Goal: Communication & Community: Connect with others

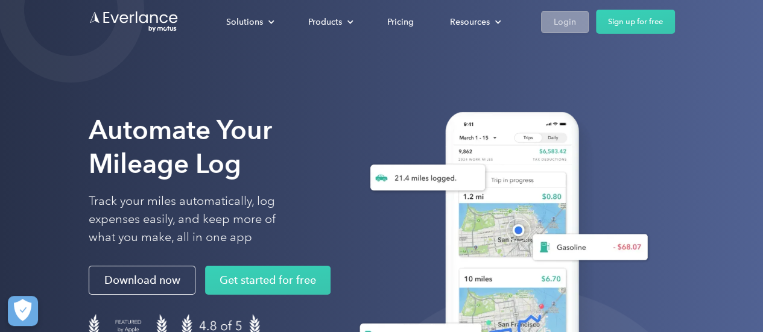
click at [570, 23] on div "Login" at bounding box center [565, 21] width 22 height 15
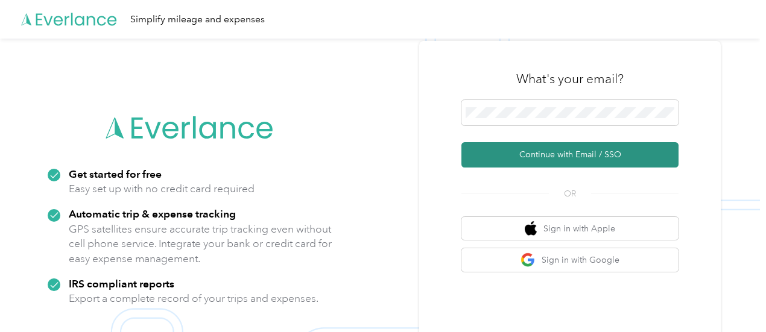
click at [593, 156] on button "Continue with Email / SSO" at bounding box center [570, 154] width 217 height 25
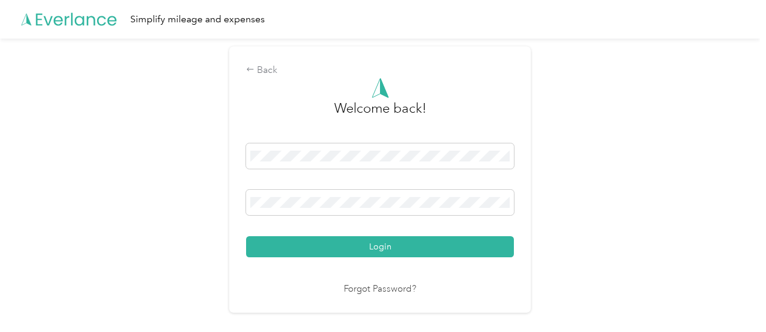
click at [375, 251] on button "Login" at bounding box center [380, 247] width 268 height 21
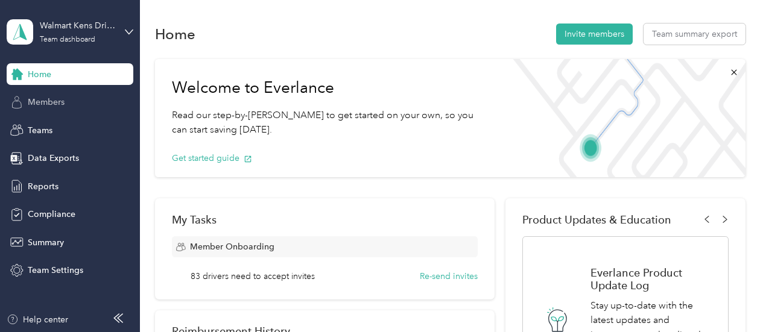
click at [54, 106] on span "Members" at bounding box center [46, 102] width 37 height 13
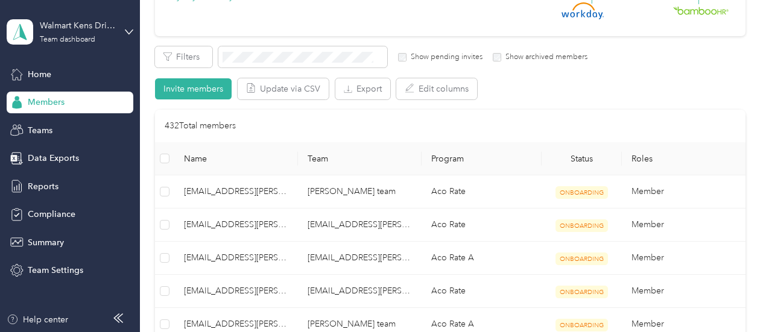
scroll to position [181, 0]
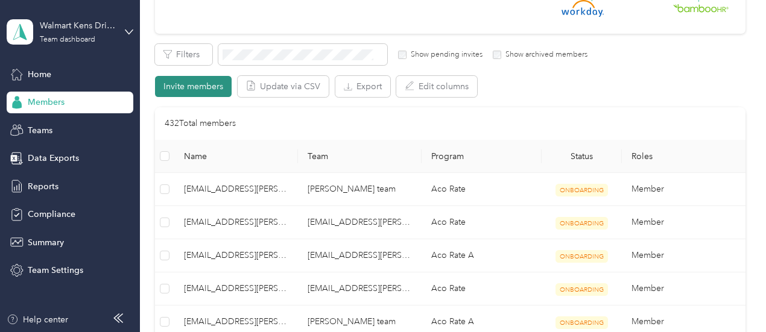
click at [200, 86] on button "Invite members" at bounding box center [193, 86] width 77 height 21
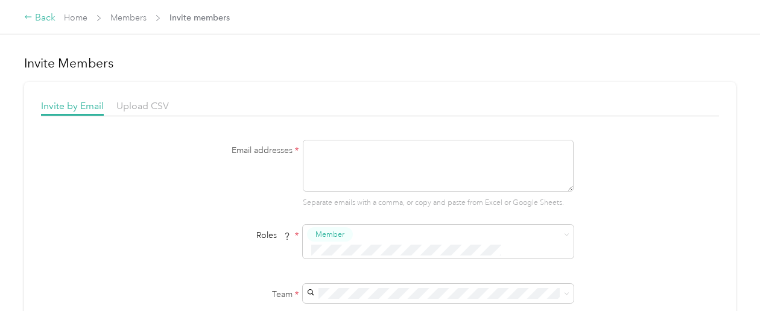
click at [38, 22] on div "Back" at bounding box center [39, 18] width 31 height 14
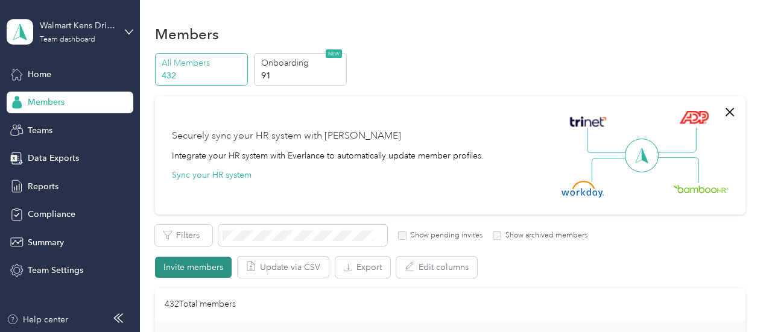
click at [191, 264] on button "Invite members" at bounding box center [193, 267] width 77 height 21
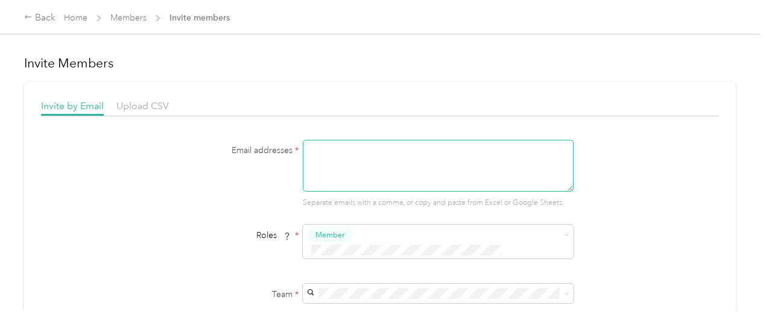
click at [344, 154] on textarea at bounding box center [438, 166] width 271 height 52
type textarea "a"
paste textarea "ATovar3@acosta.com"
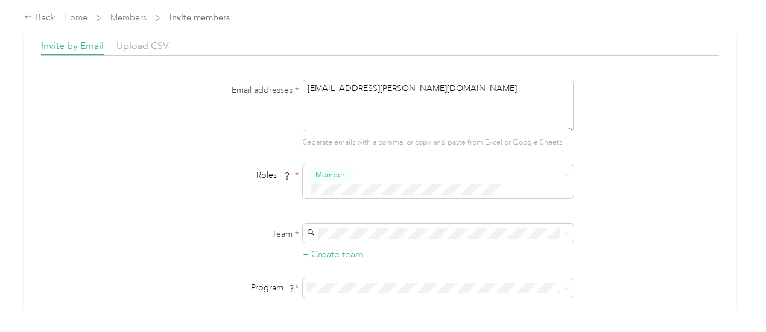
click at [395, 130] on p "No managers" at bounding box center [437, 128] width 254 height 13
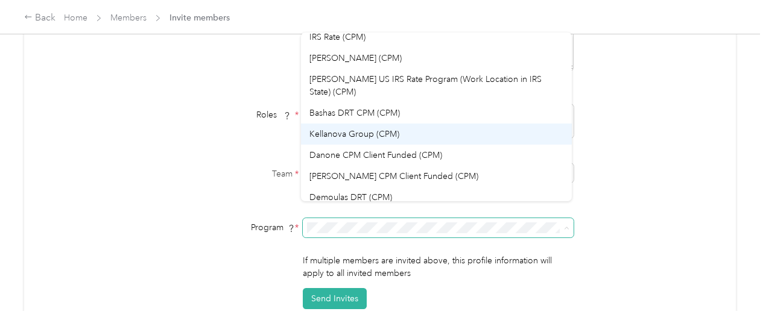
scroll to position [51, 0]
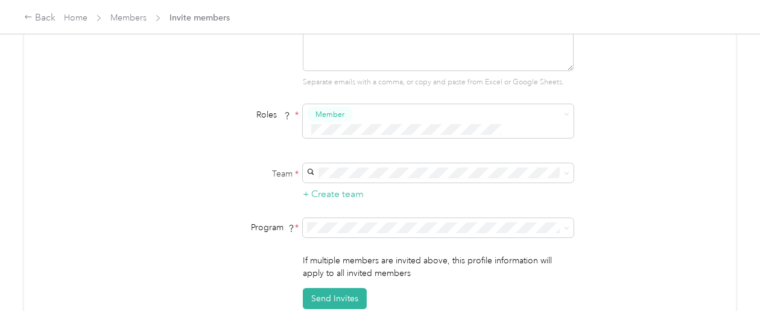
click at [416, 118] on div "Acosta (CPM)" at bounding box center [437, 116] width 254 height 13
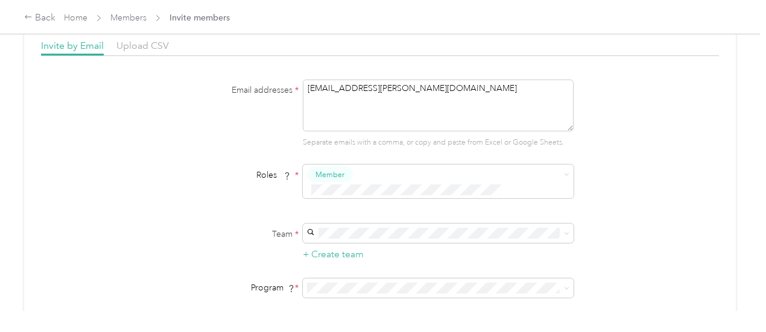
scroll to position [121, 0]
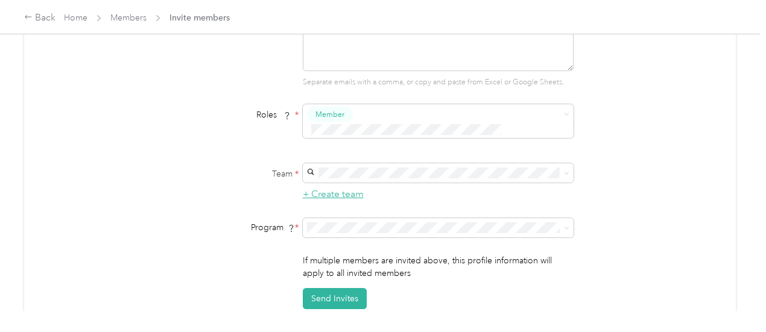
click at [313, 187] on button "+ Create team" at bounding box center [333, 194] width 61 height 15
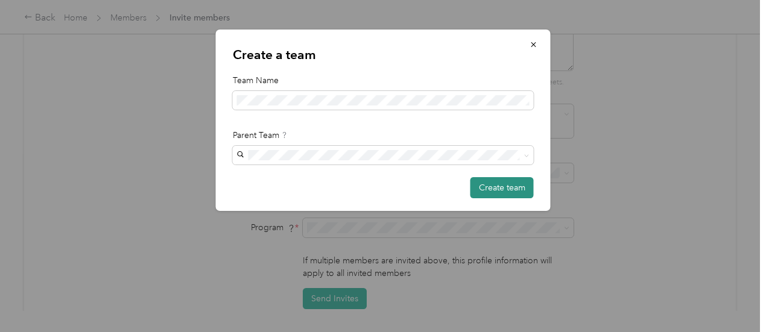
click at [510, 189] on button "Create team" at bounding box center [502, 187] width 63 height 21
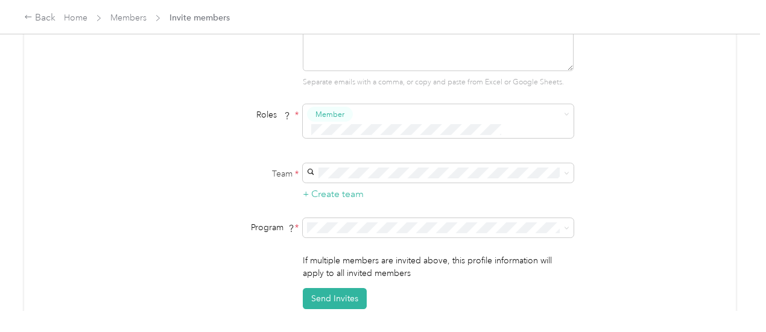
scroll to position [60, 0]
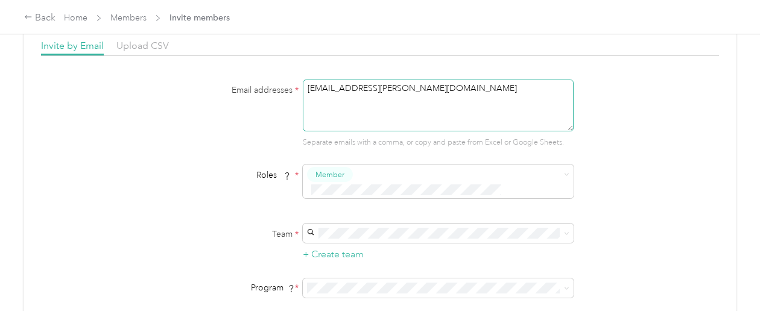
paste textarea "JLarribas@acosta.com"
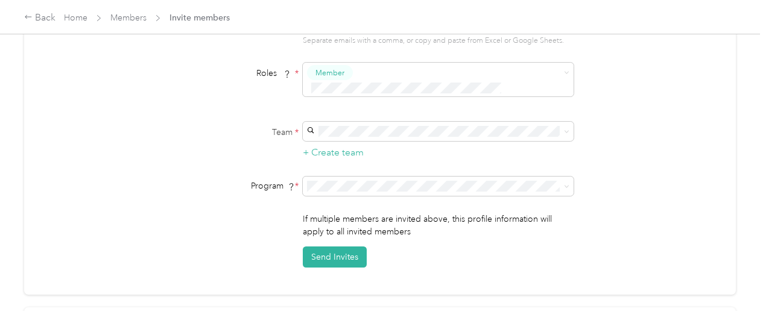
scroll to position [181, 0]
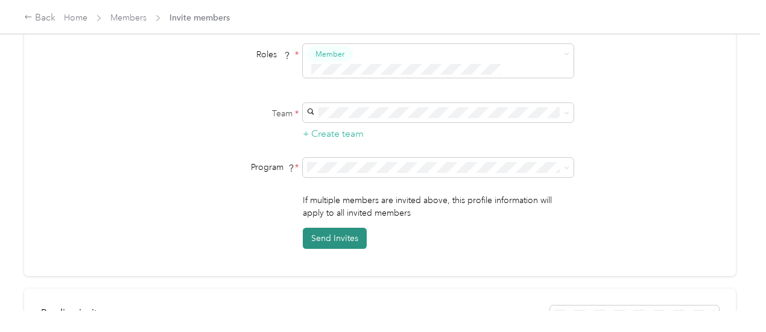
click at [332, 228] on button "Send Invites" at bounding box center [335, 238] width 64 height 21
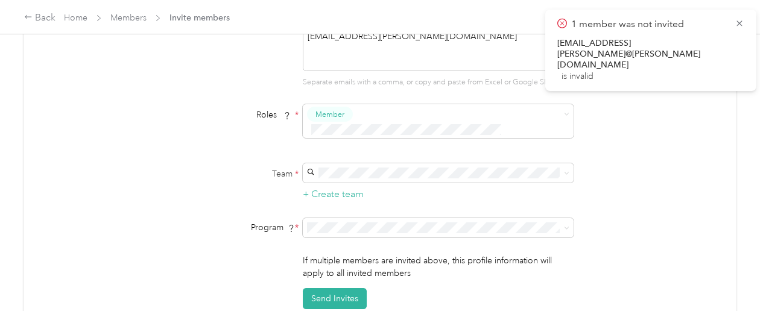
scroll to position [60, 0]
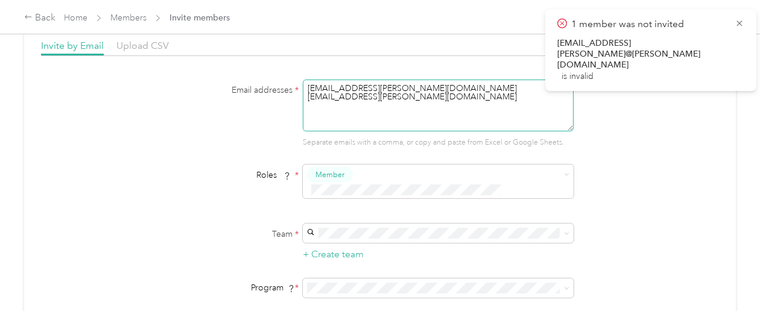
click at [418, 100] on textarea "ATovar3@acosta.com JLarribas@acosta.com" at bounding box center [438, 106] width 271 height 52
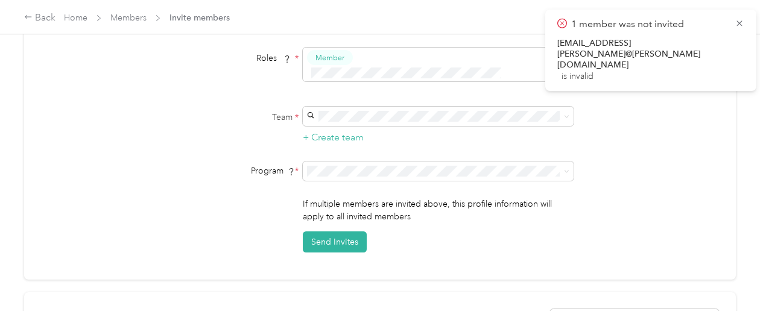
scroll to position [181, 0]
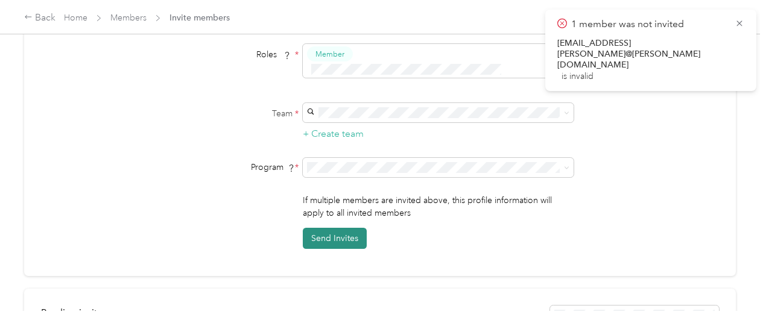
click at [327, 228] on button "Send Invites" at bounding box center [335, 238] width 64 height 21
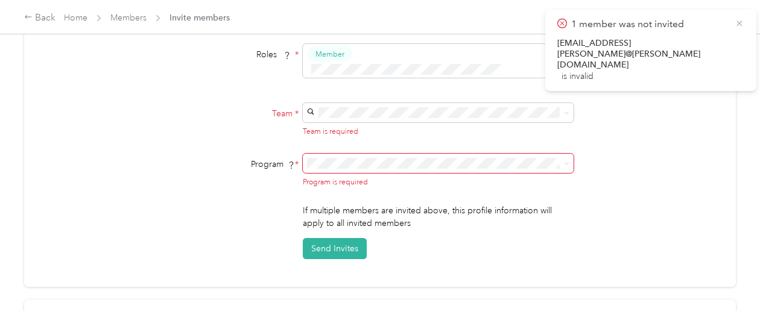
click at [740, 24] on icon at bounding box center [740, 23] width 10 height 11
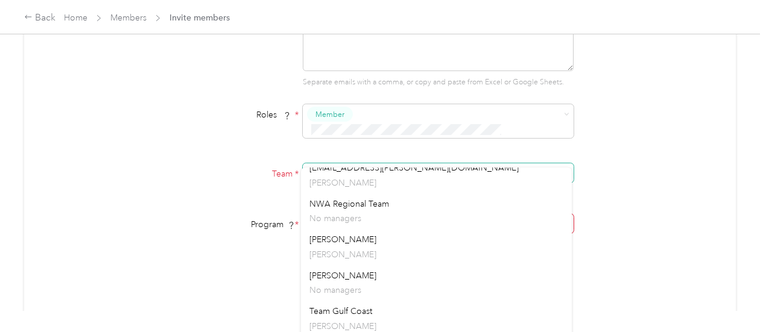
scroll to position [603, 0]
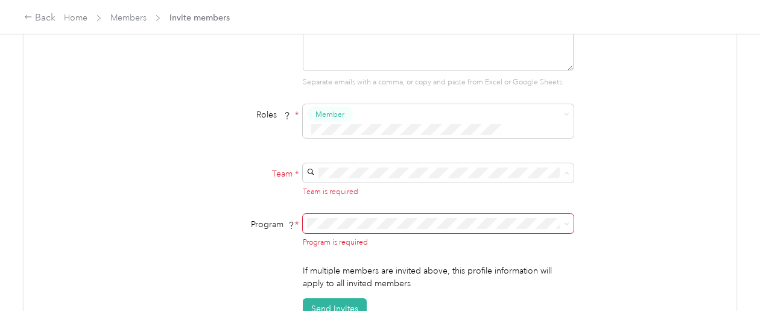
click at [400, 256] on div "Tyson-West No managers" at bounding box center [437, 265] width 254 height 28
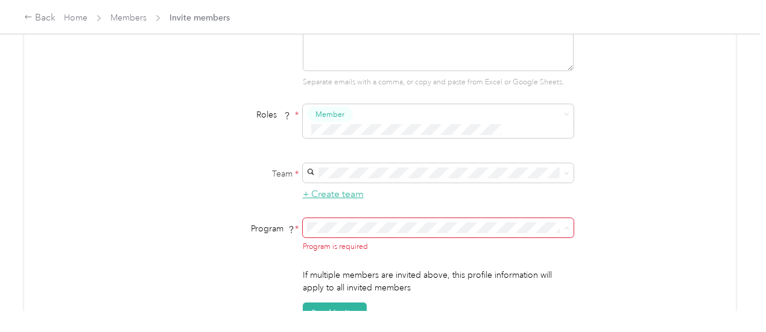
click at [331, 173] on li "Acosta (CPM)" at bounding box center [436, 169] width 271 height 21
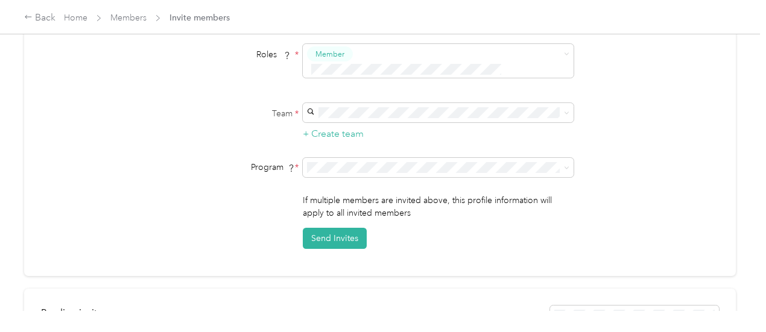
scroll to position [241, 0]
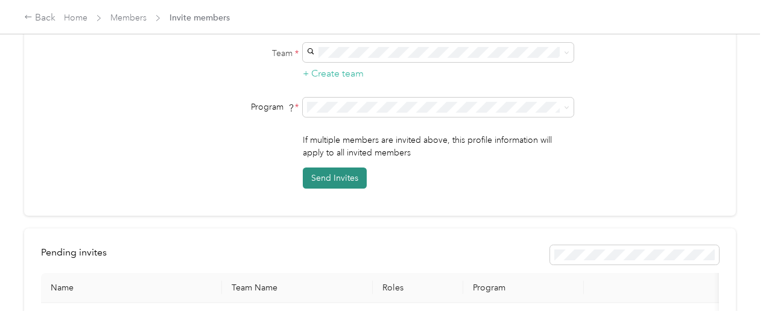
click at [341, 168] on button "Send Invites" at bounding box center [335, 178] width 64 height 21
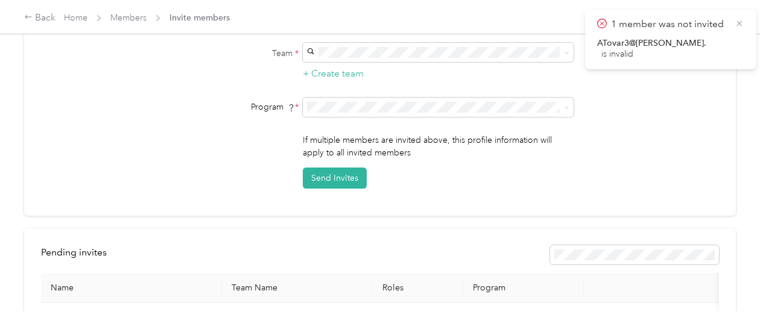
click at [742, 24] on icon at bounding box center [740, 23] width 10 height 11
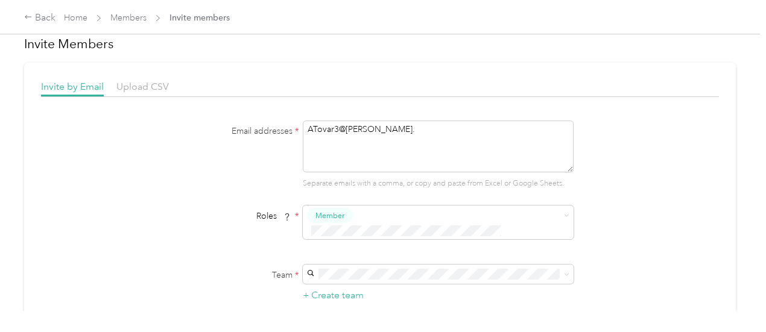
scroll to position [0, 0]
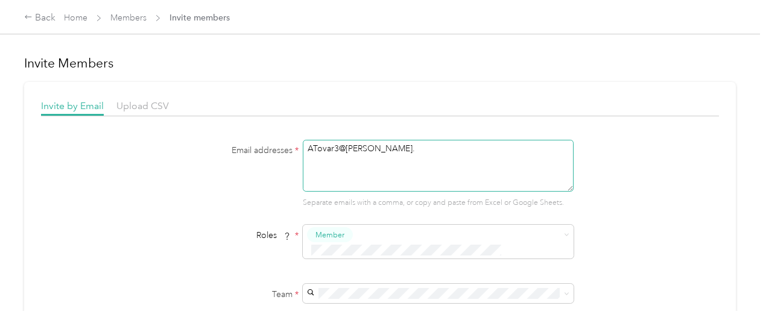
click at [404, 154] on textarea "ATovar3@acosta." at bounding box center [438, 166] width 271 height 52
type textarea "A"
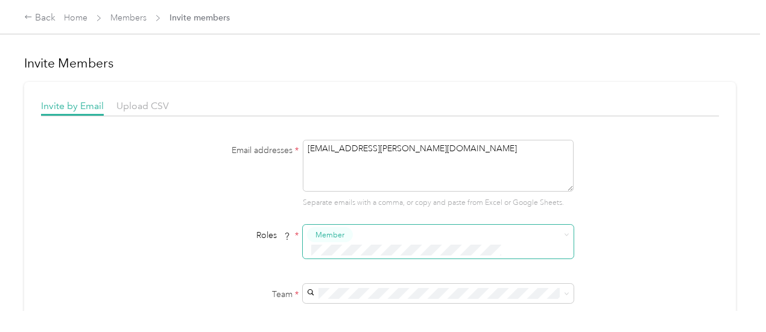
type textarea "koblenis@acosta.com"
click at [334, 237] on span "Member" at bounding box center [330, 234] width 29 height 11
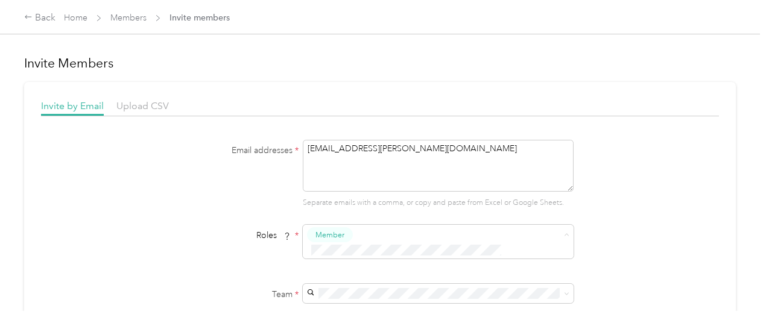
click at [331, 215] on li "Manager" at bounding box center [436, 212] width 271 height 24
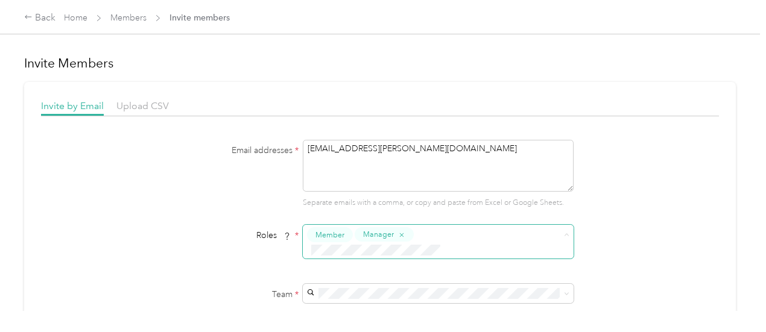
click at [342, 235] on span "Member" at bounding box center [330, 234] width 29 height 11
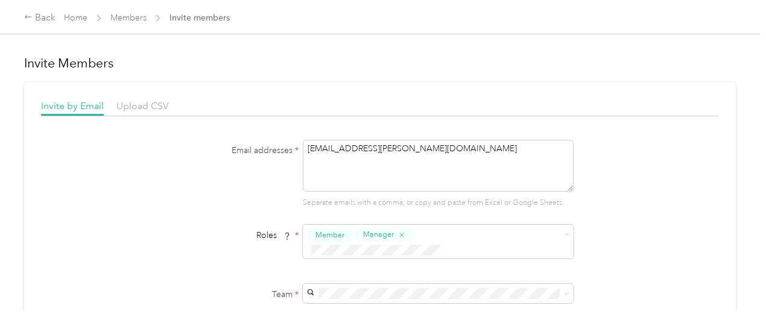
click at [565, 142] on li "Member" at bounding box center [436, 142] width 271 height 24
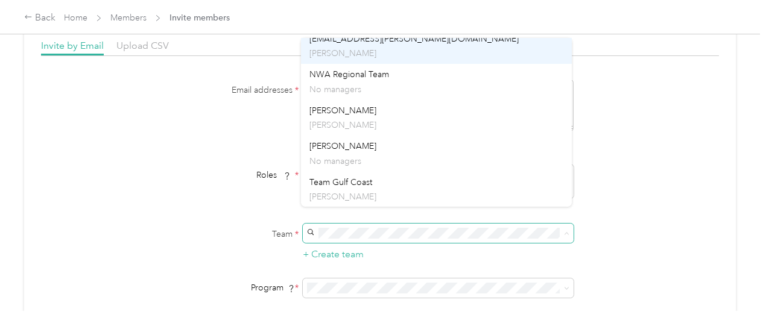
scroll to position [603, 0]
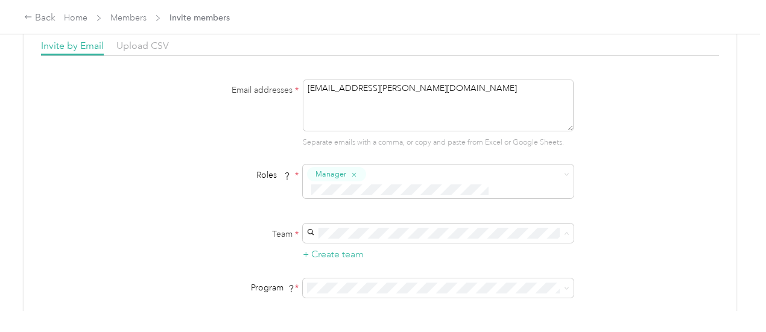
click at [399, 141] on p "No managers" at bounding box center [437, 142] width 254 height 13
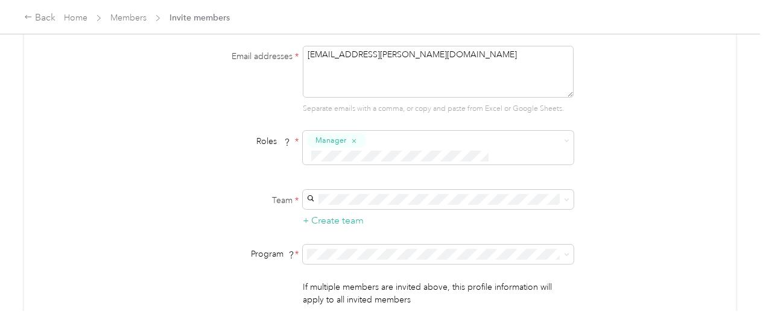
scroll to position [121, 0]
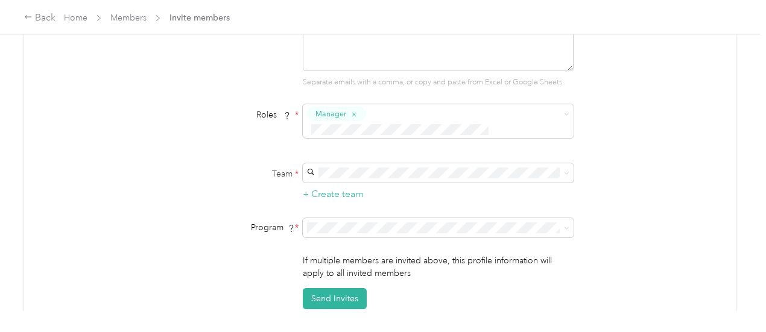
click at [331, 173] on li "Acosta (CPM)" at bounding box center [436, 164] width 271 height 21
click at [308, 288] on button "Send Invites" at bounding box center [335, 298] width 64 height 21
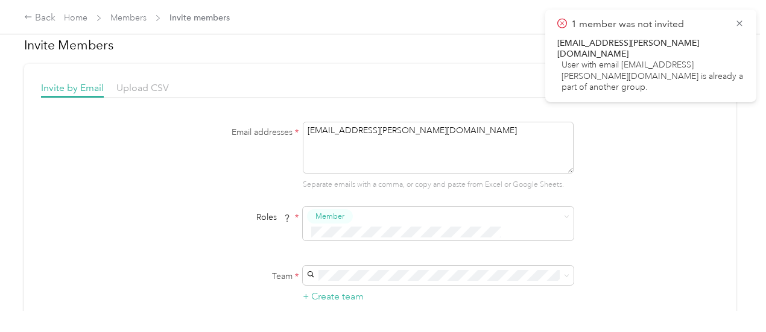
scroll to position [0, 0]
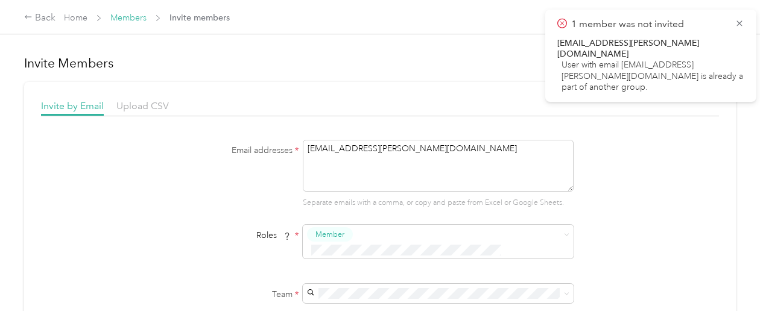
click at [134, 18] on link "Members" at bounding box center [128, 18] width 36 height 10
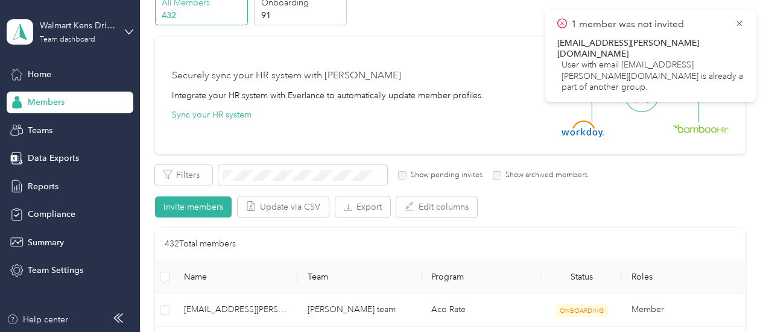
scroll to position [121, 0]
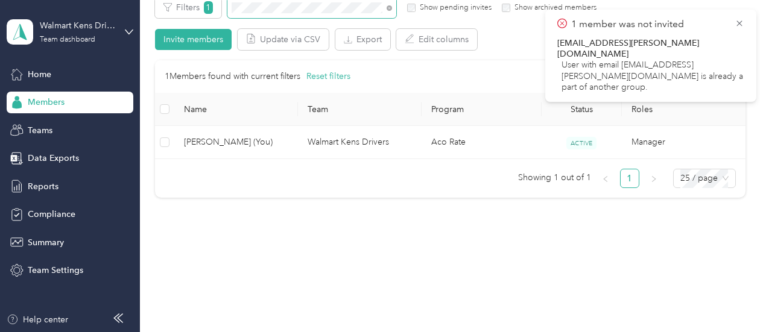
scroll to position [168, 0]
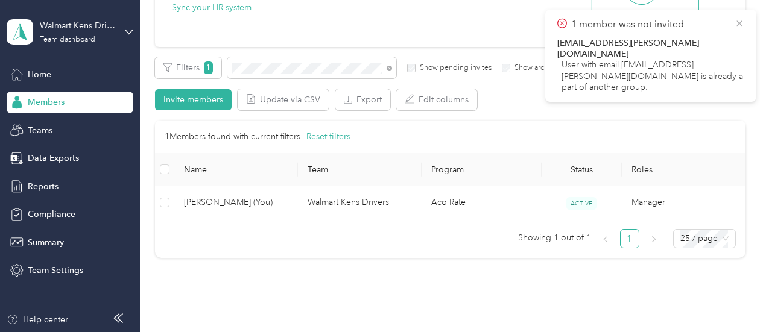
click at [741, 23] on icon at bounding box center [740, 23] width 10 height 11
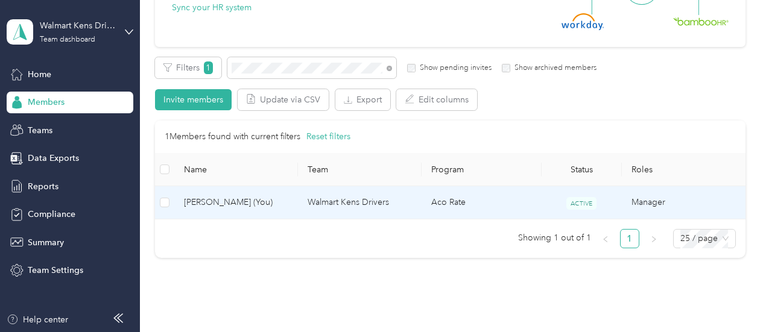
click at [343, 203] on td "Walmart Kens Drivers" at bounding box center [360, 202] width 124 height 33
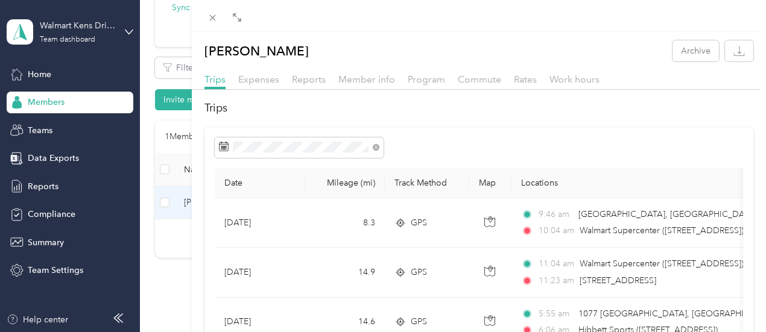
click at [296, 24] on div "Keith Oblenis Archive Trips Expenses Reports Member info Program Commute Rates …" at bounding box center [383, 166] width 766 height 332
